Goal: Task Accomplishment & Management: Manage account settings

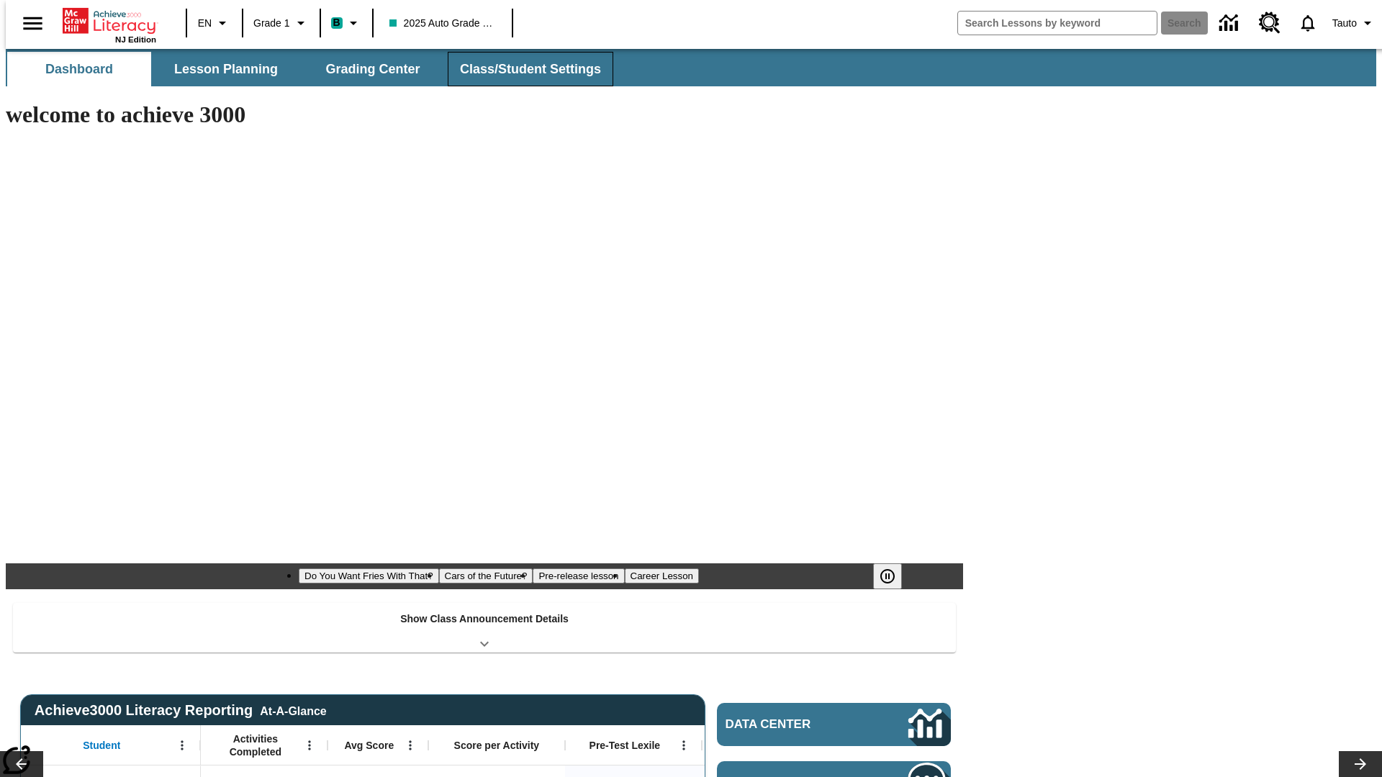
click at [523, 69] on button "Class/Student Settings" at bounding box center [531, 69] width 166 height 35
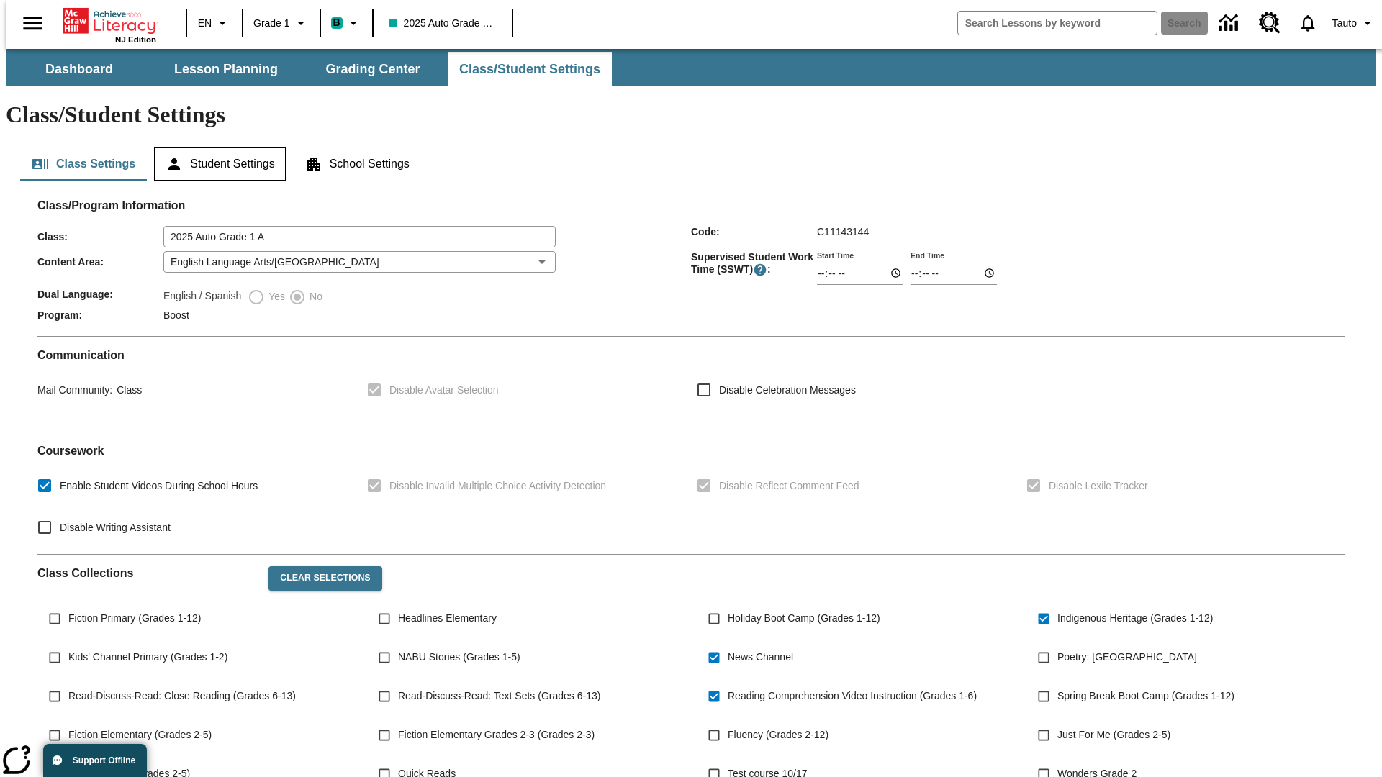
click at [217, 147] on button "Student Settings" at bounding box center [220, 164] width 132 height 35
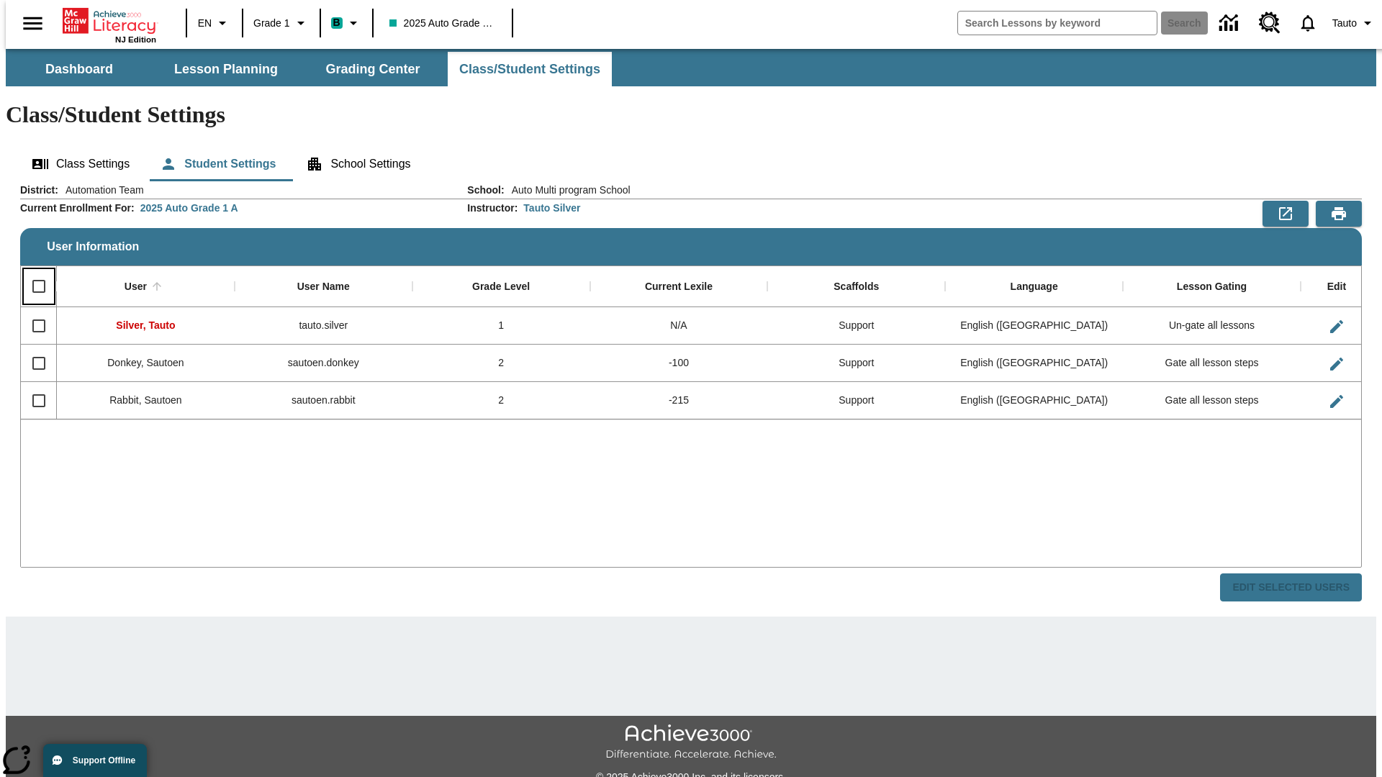
click at [32, 271] on input "Select all rows" at bounding box center [39, 286] width 30 height 30
checkbox input "true"
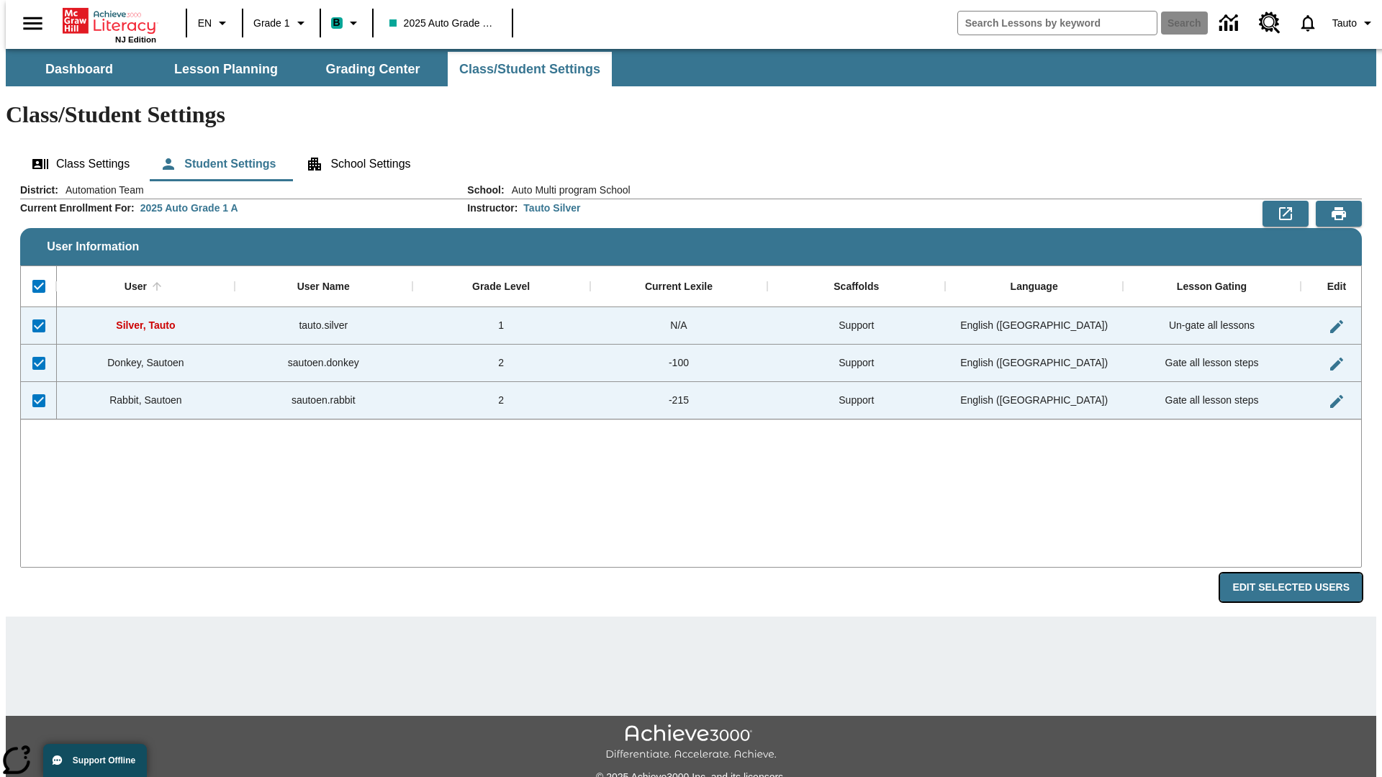
click at [1302, 574] on button "Edit Selected Users" at bounding box center [1291, 588] width 142 height 28
